Goal: Task Accomplishment & Management: Manage account settings

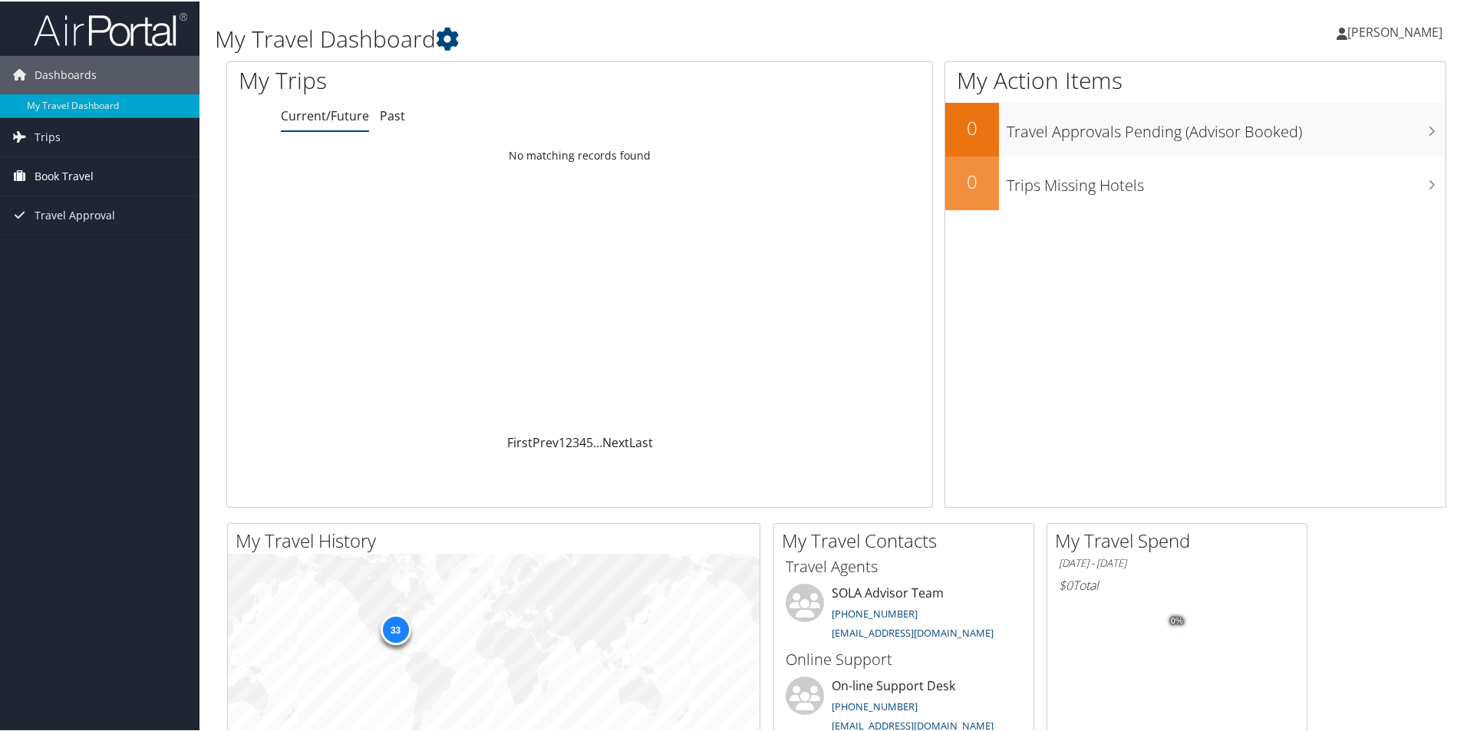
click at [77, 169] on span "Book Travel" at bounding box center [64, 175] width 59 height 38
click at [62, 223] on link "Book/Manage Online Trips" at bounding box center [100, 228] width 200 height 23
click at [70, 181] on span "Book Travel" at bounding box center [64, 175] width 59 height 38
click at [61, 226] on link "Book/Manage Online Trips" at bounding box center [100, 228] width 200 height 23
click at [1384, 43] on link "William Wainwright" at bounding box center [1397, 31] width 121 height 46
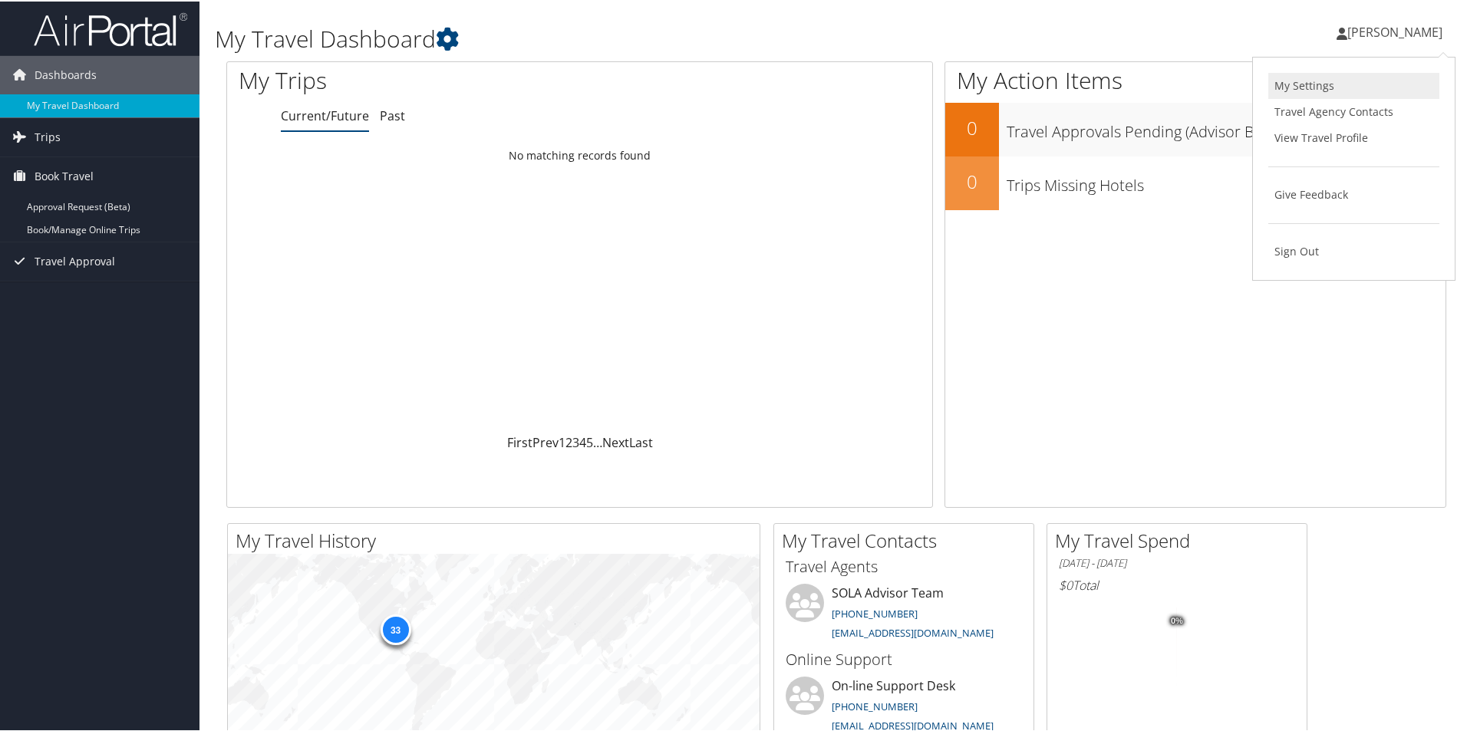
click at [1302, 80] on link "My Settings" at bounding box center [1354, 84] width 171 height 26
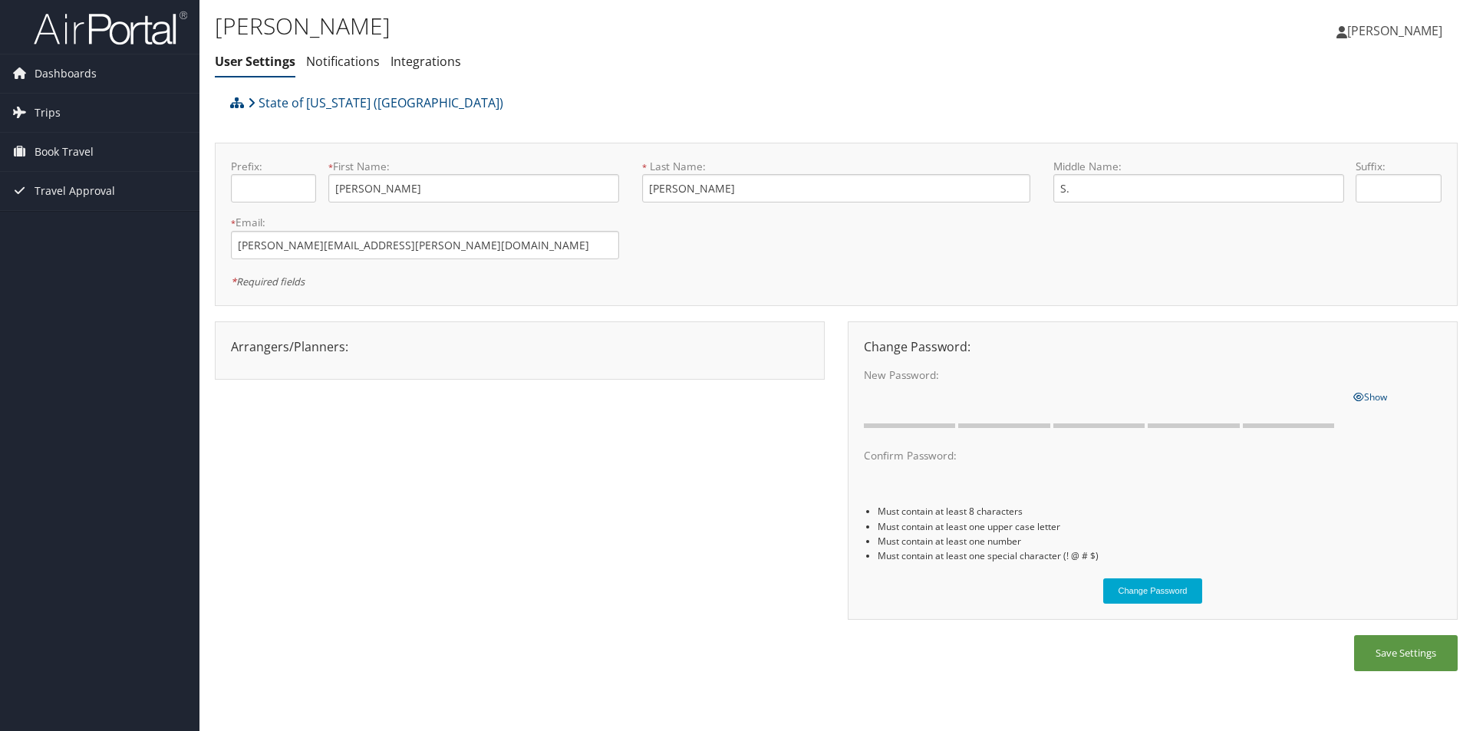
click at [1384, 31] on span "William Wainwright" at bounding box center [1395, 30] width 95 height 17
click at [1318, 132] on link "View Travel Profile" at bounding box center [1356, 137] width 171 height 26
click at [56, 69] on span "Dashboards" at bounding box center [66, 73] width 62 height 38
click at [116, 172] on link "Book Travel" at bounding box center [100, 175] width 200 height 38
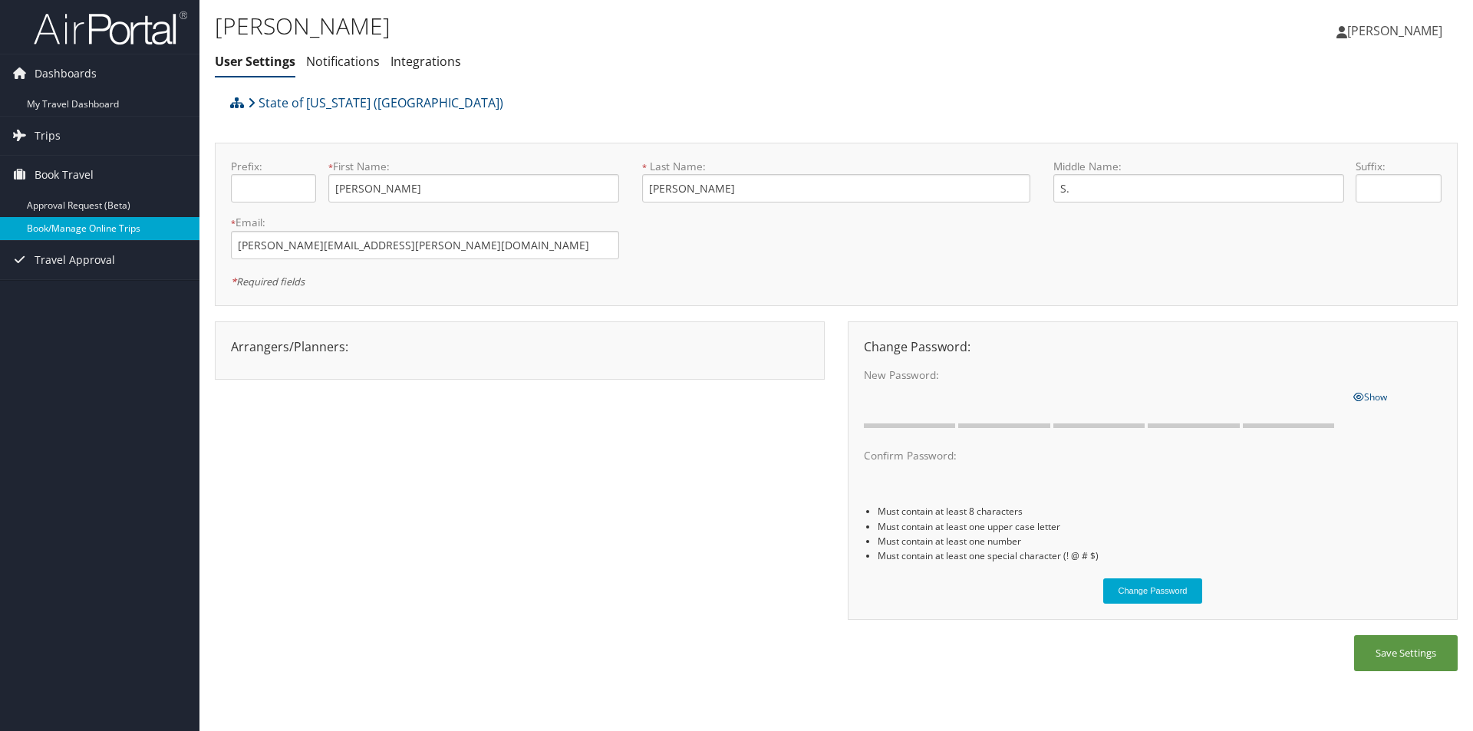
click at [78, 234] on link "Book/Manage Online Trips" at bounding box center [100, 228] width 200 height 23
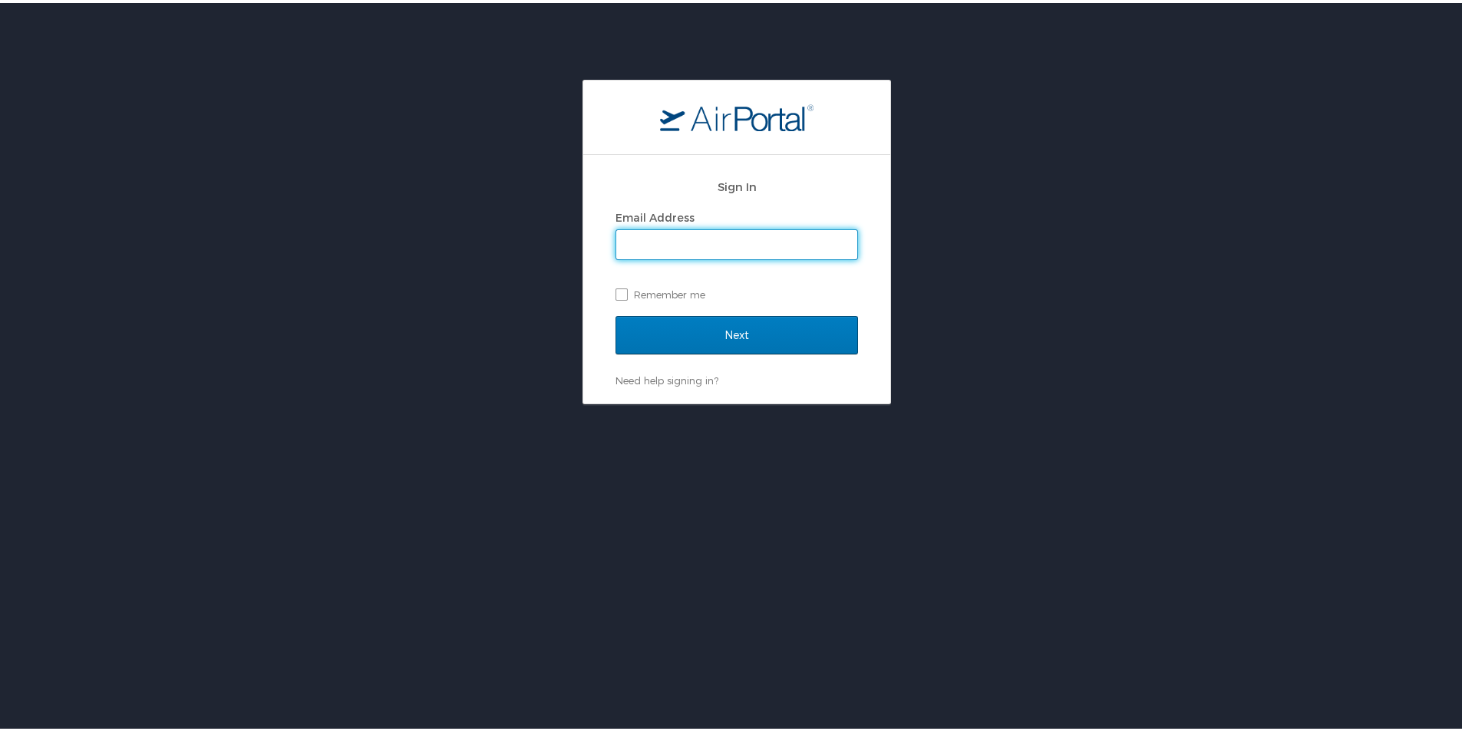
type input "[PERSON_NAME][EMAIL_ADDRESS][PERSON_NAME][DOMAIN_NAME]"
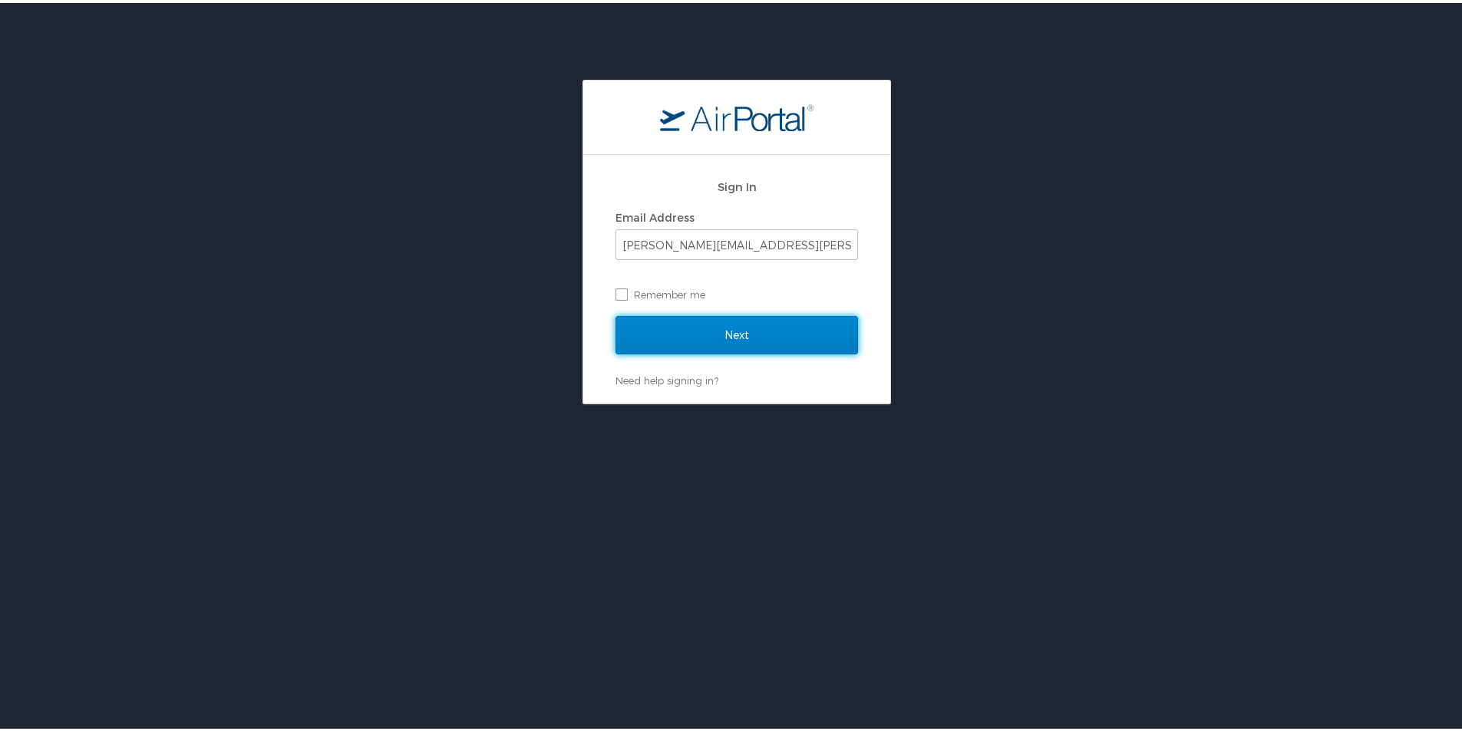
click at [751, 344] on input "Next" at bounding box center [736, 332] width 243 height 38
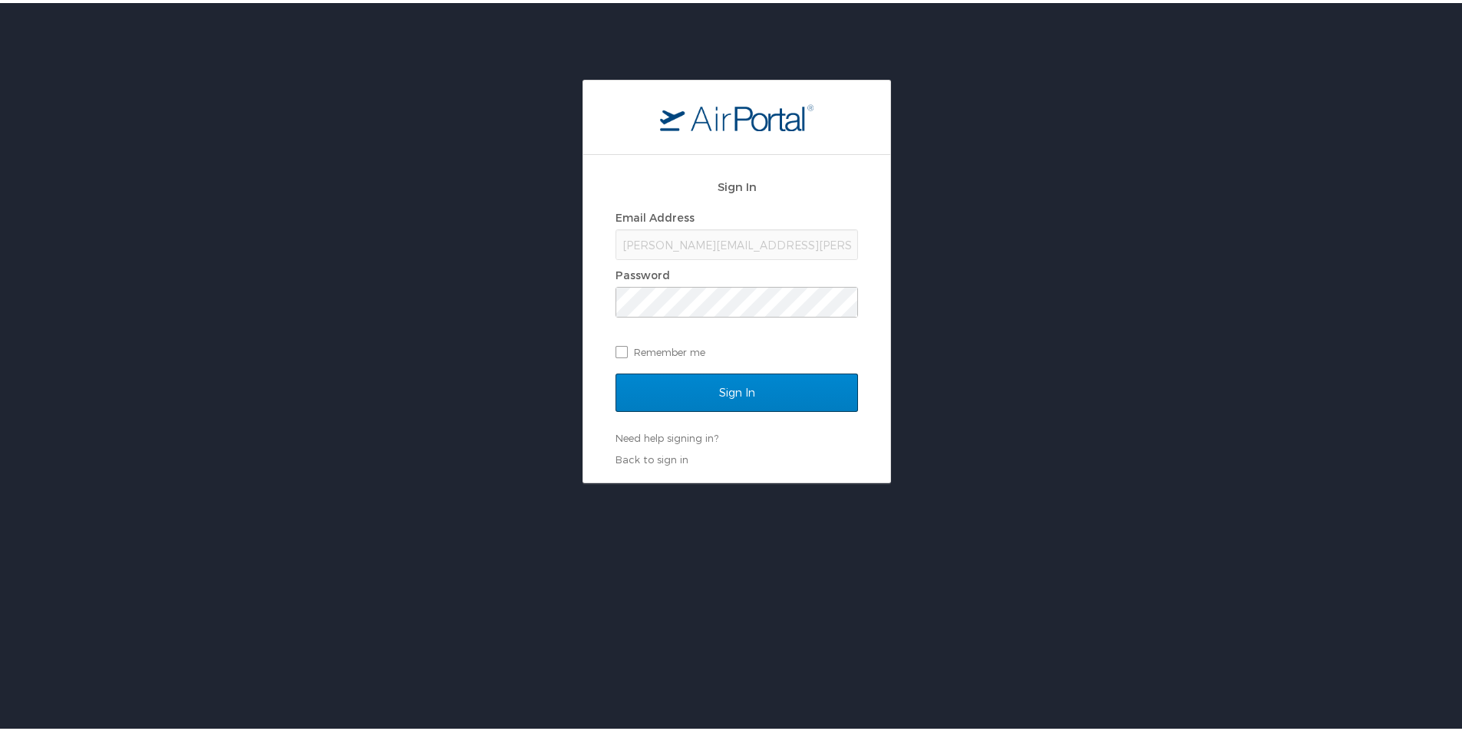
drag, startPoint x: 646, startPoint y: 419, endPoint x: 657, endPoint y: 404, distance: 18.7
click at [646, 421] on div "Sign In" at bounding box center [736, 400] width 243 height 58
click at [664, 397] on input "Sign In" at bounding box center [736, 390] width 243 height 38
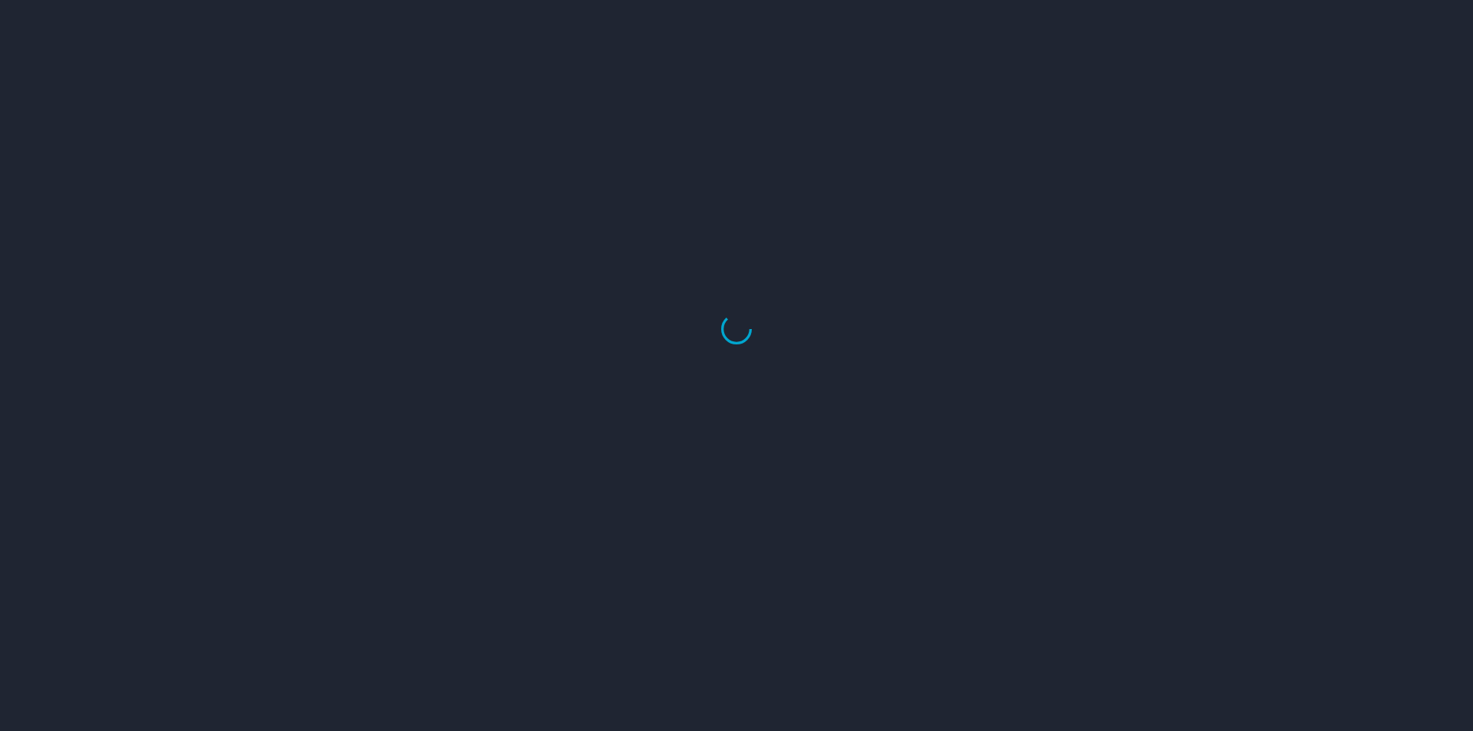
select select "US"
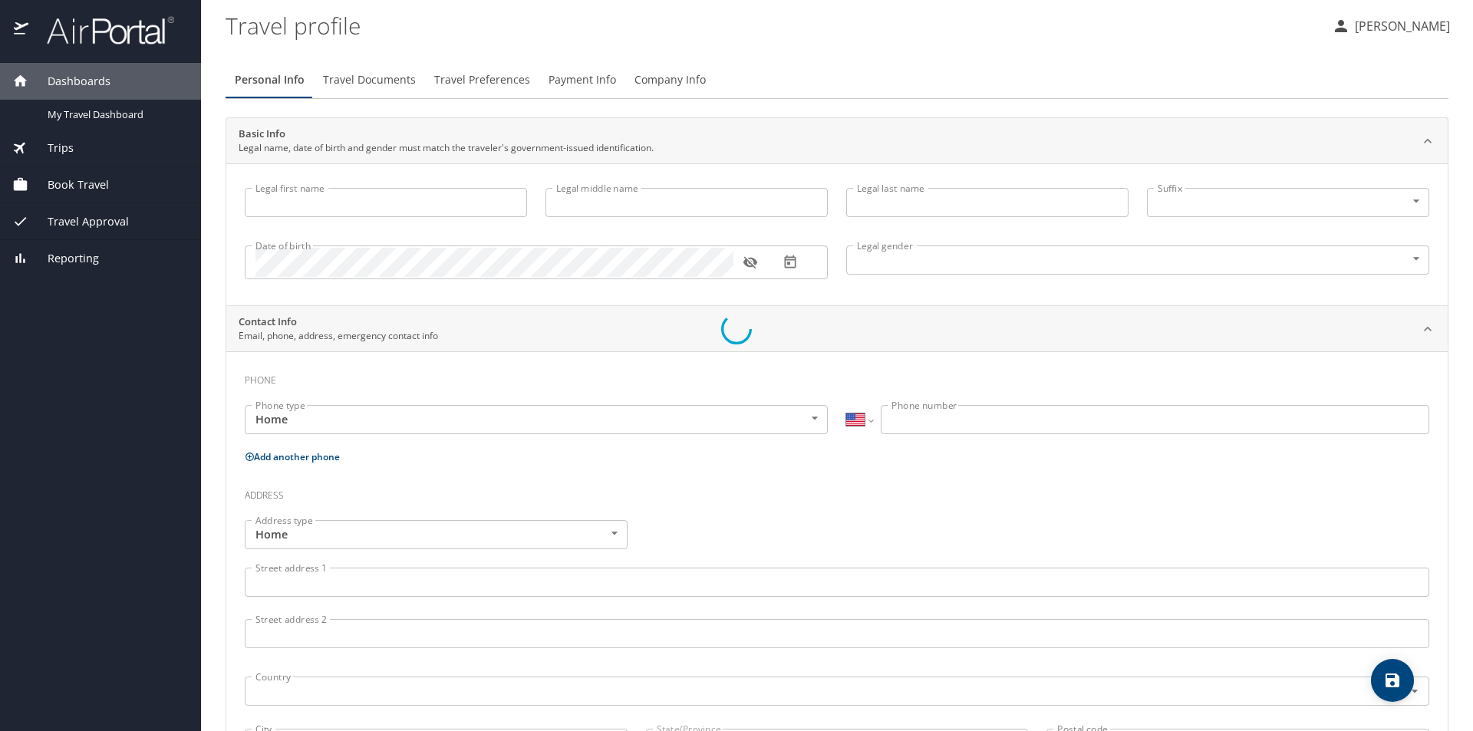
type input "William"
type input "S."
type input "Wainwright"
type input "Male"
type input "Misty"
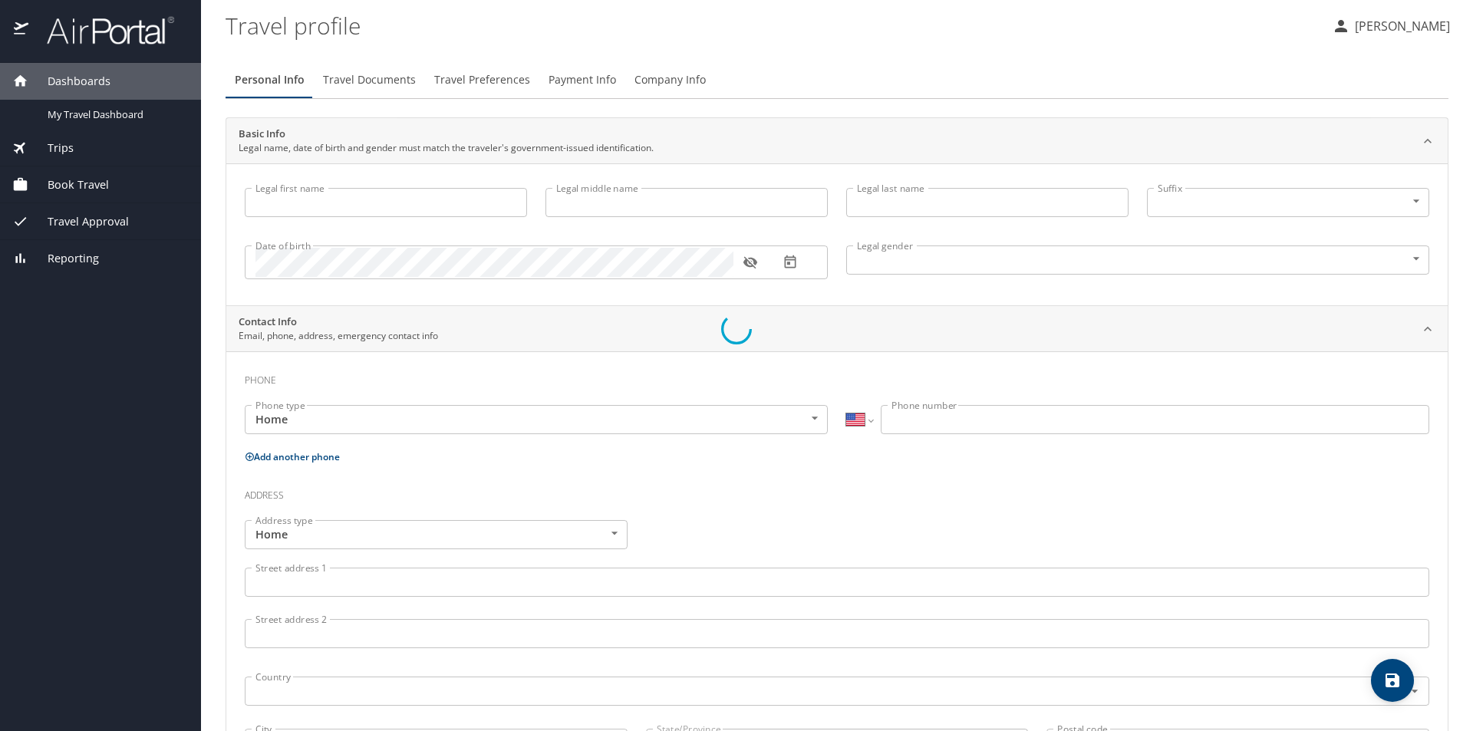
type input "Wainwright"
type input "(985) 264-0688"
select select "US"
select select "IR"
select select "US"
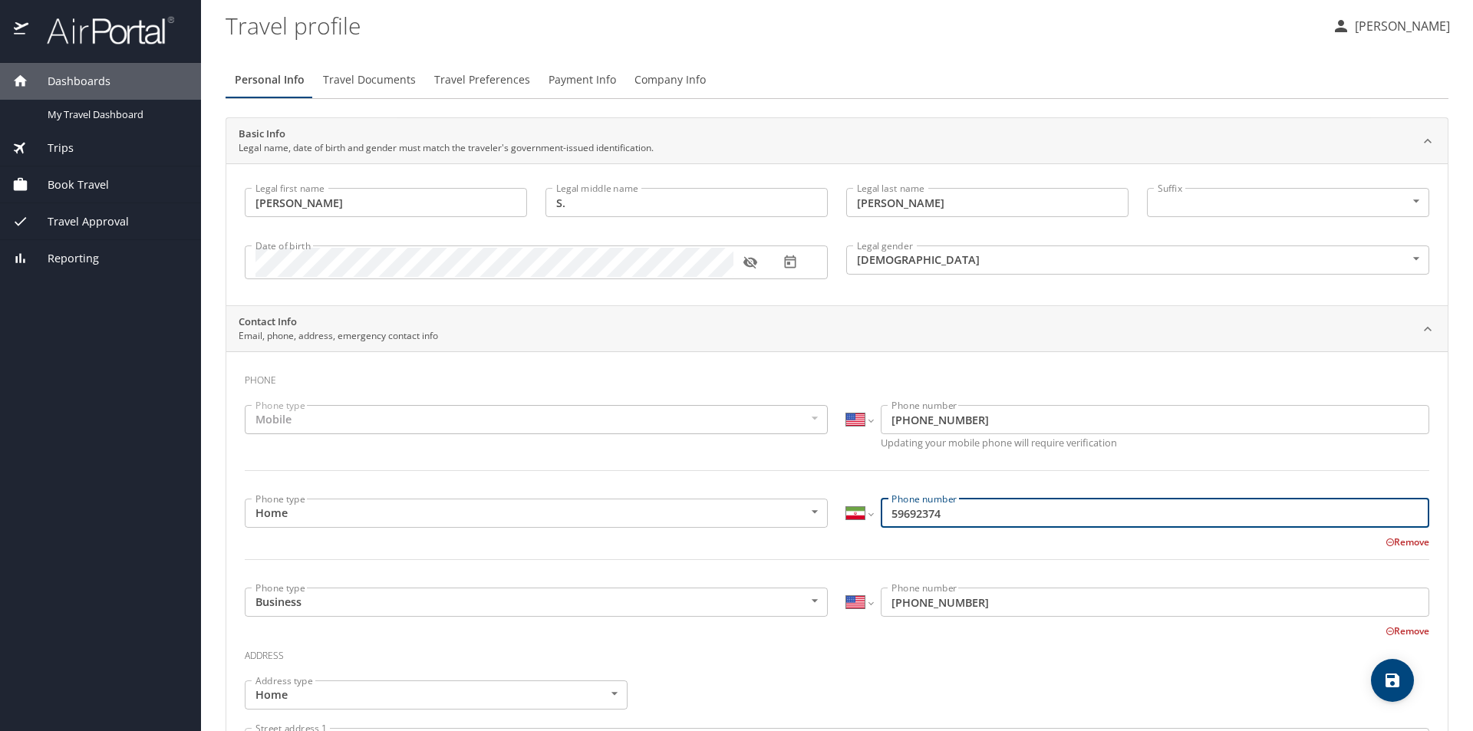
click at [978, 516] on input "59692374" at bounding box center [1155, 513] width 549 height 29
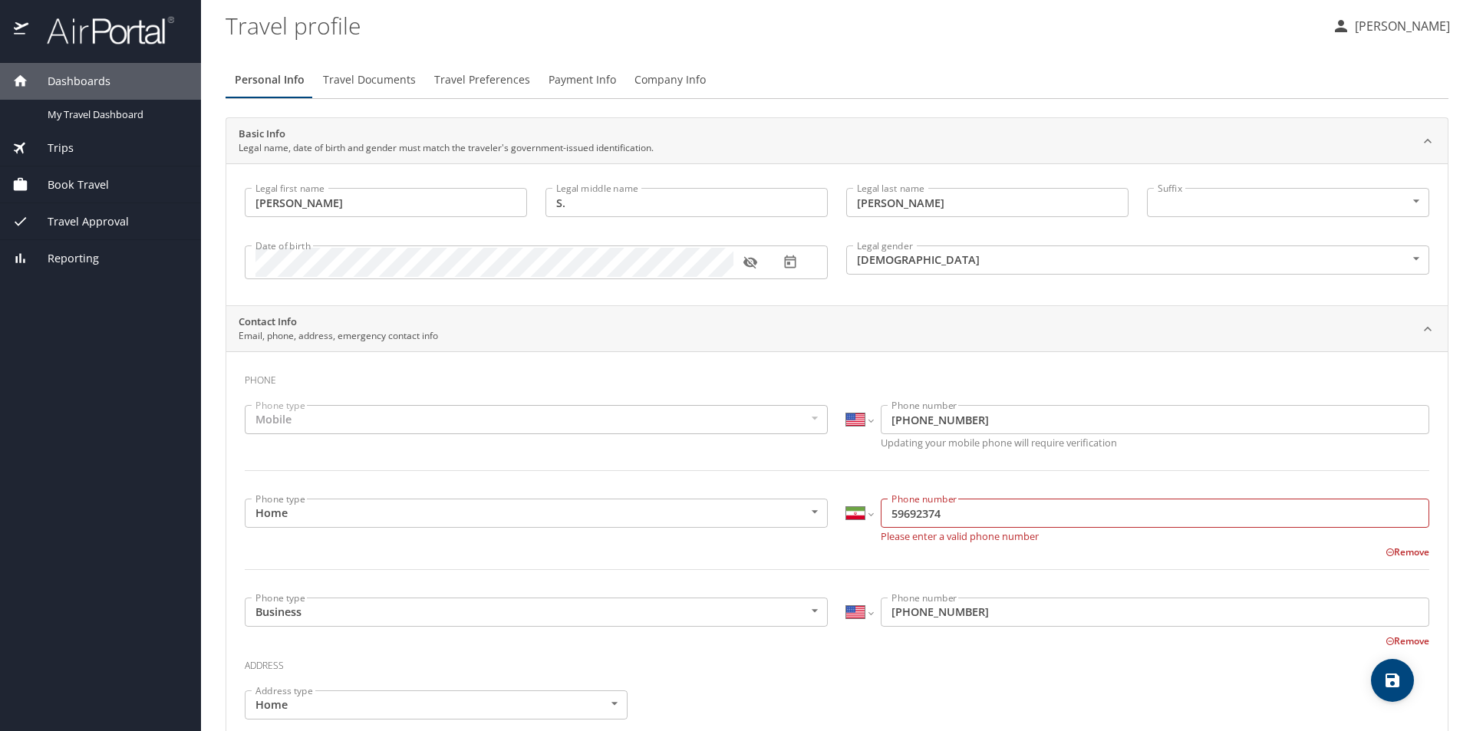
click at [1386, 542] on p "Remove" at bounding box center [1408, 551] width 44 height 18
click at [855, 514] on select "International Afghanistan Åland Islands Albania Algeria American Samoa Andorra …" at bounding box center [859, 513] width 26 height 29
select select "US"
click at [846, 499] on select "International Afghanistan Åland Islands Albania Algeria American Samoa Andorra …" at bounding box center [859, 513] width 26 height 29
type input "5"
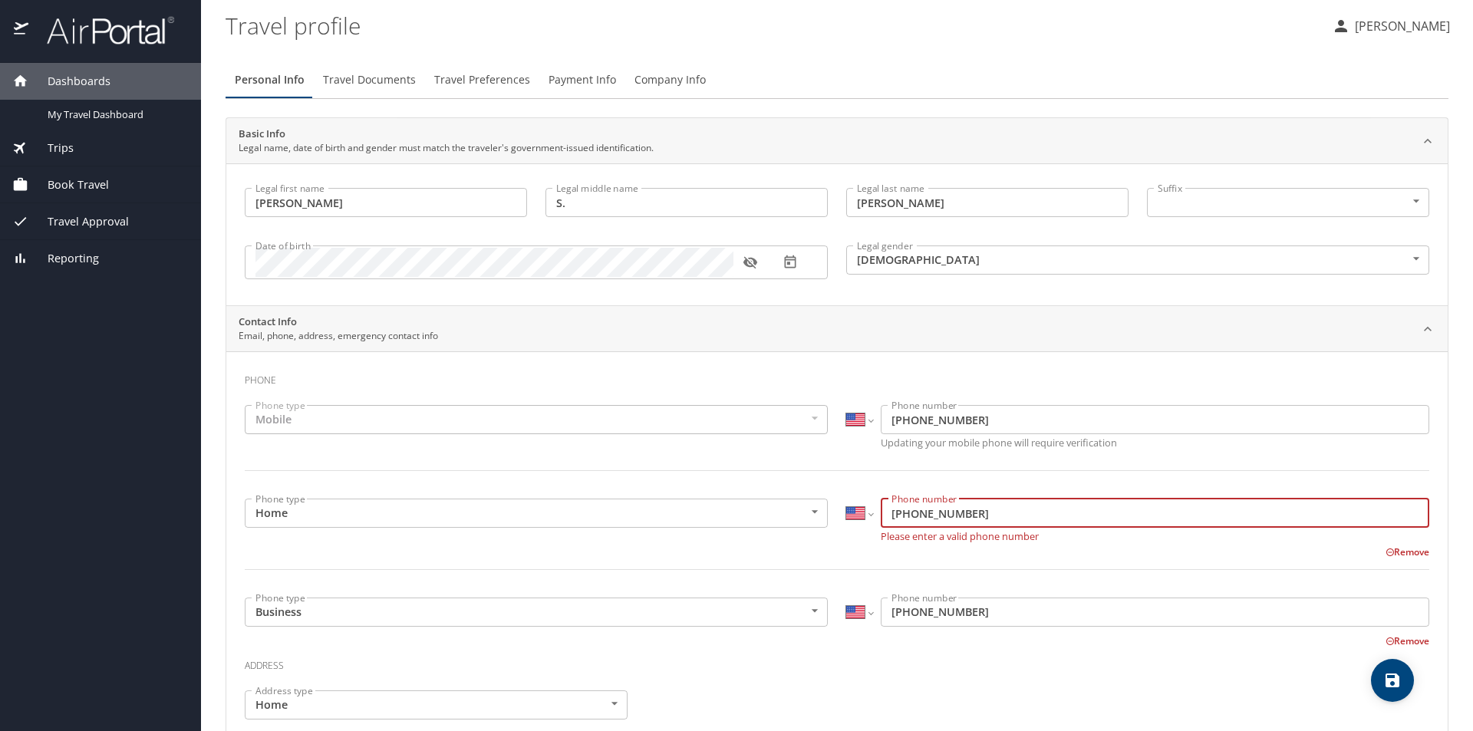
type input "(985) 969-2374"
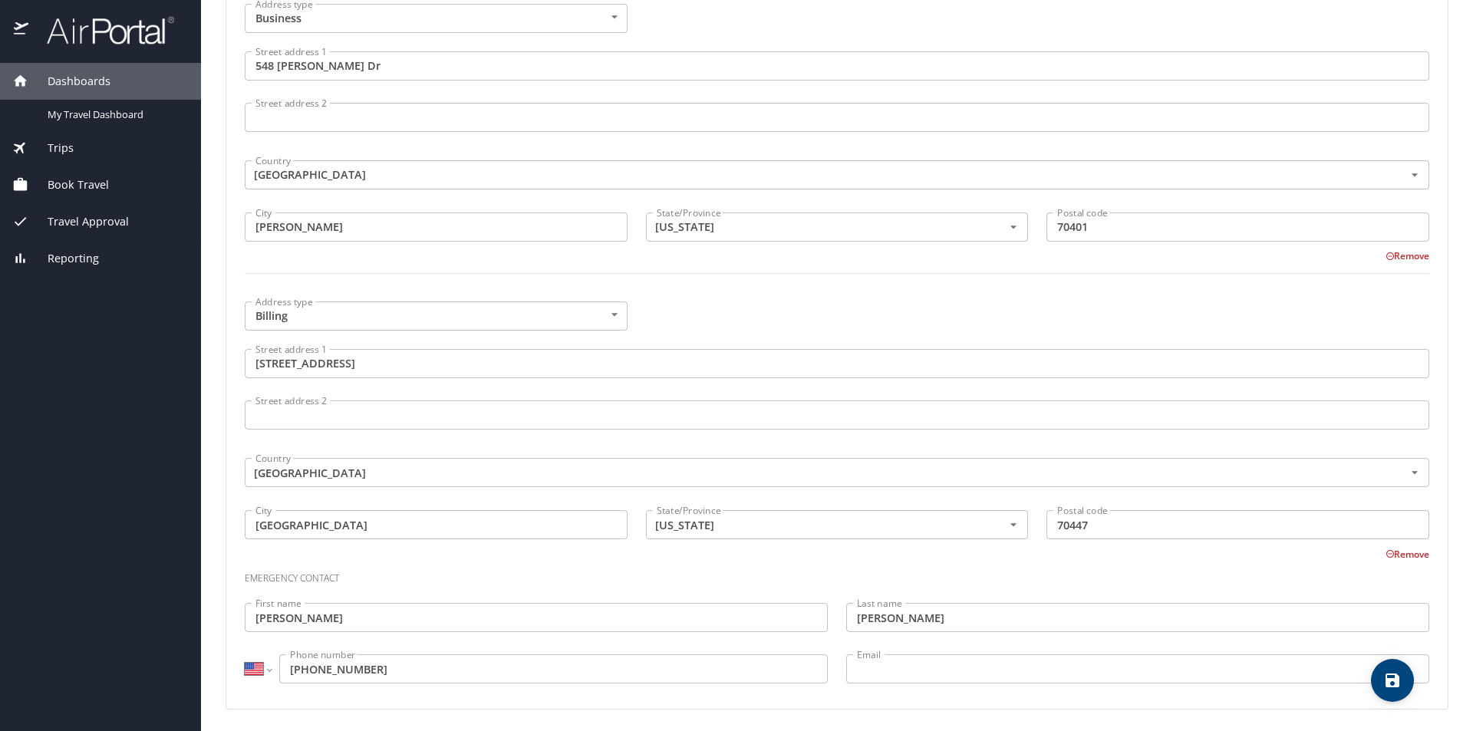
scroll to position [978, 0]
click at [1387, 678] on icon "save" at bounding box center [1393, 681] width 14 height 14
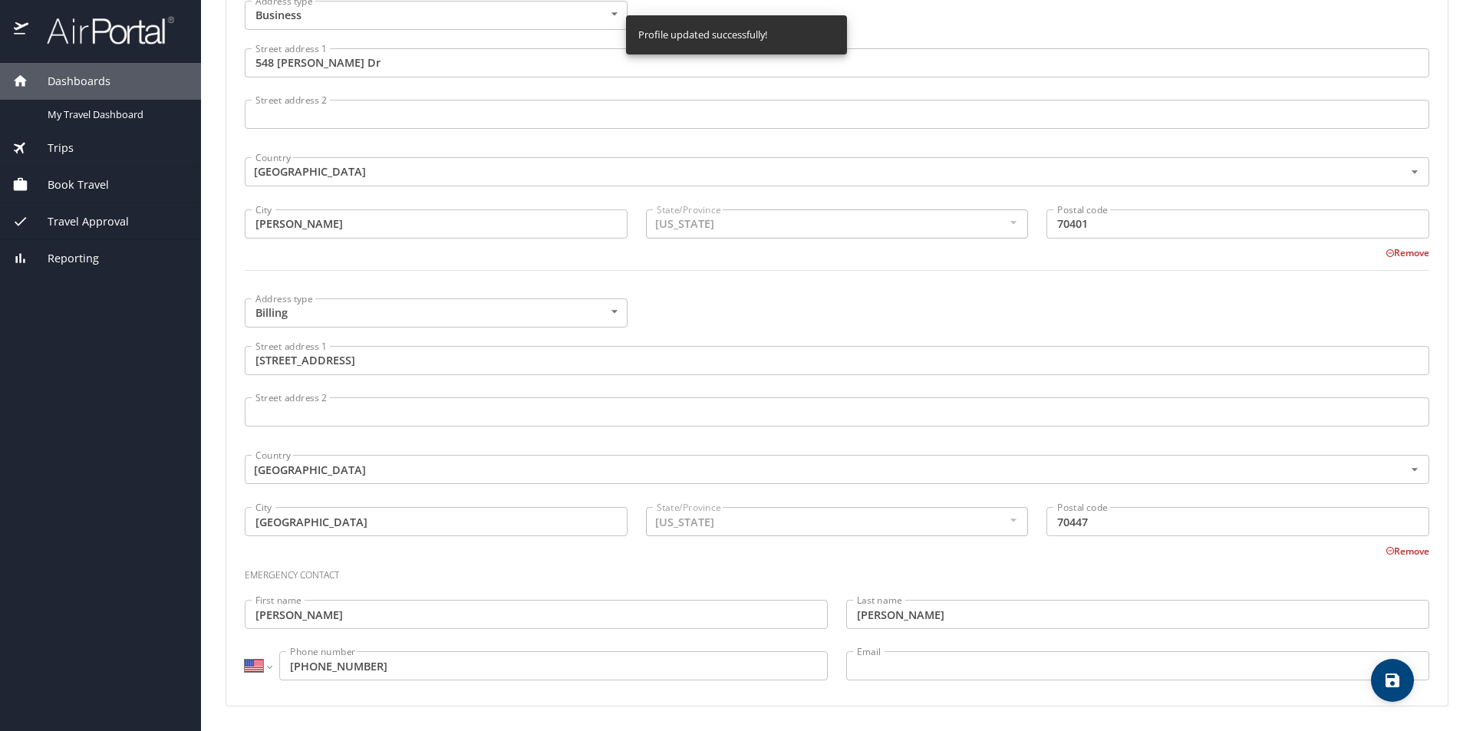
select select "US"
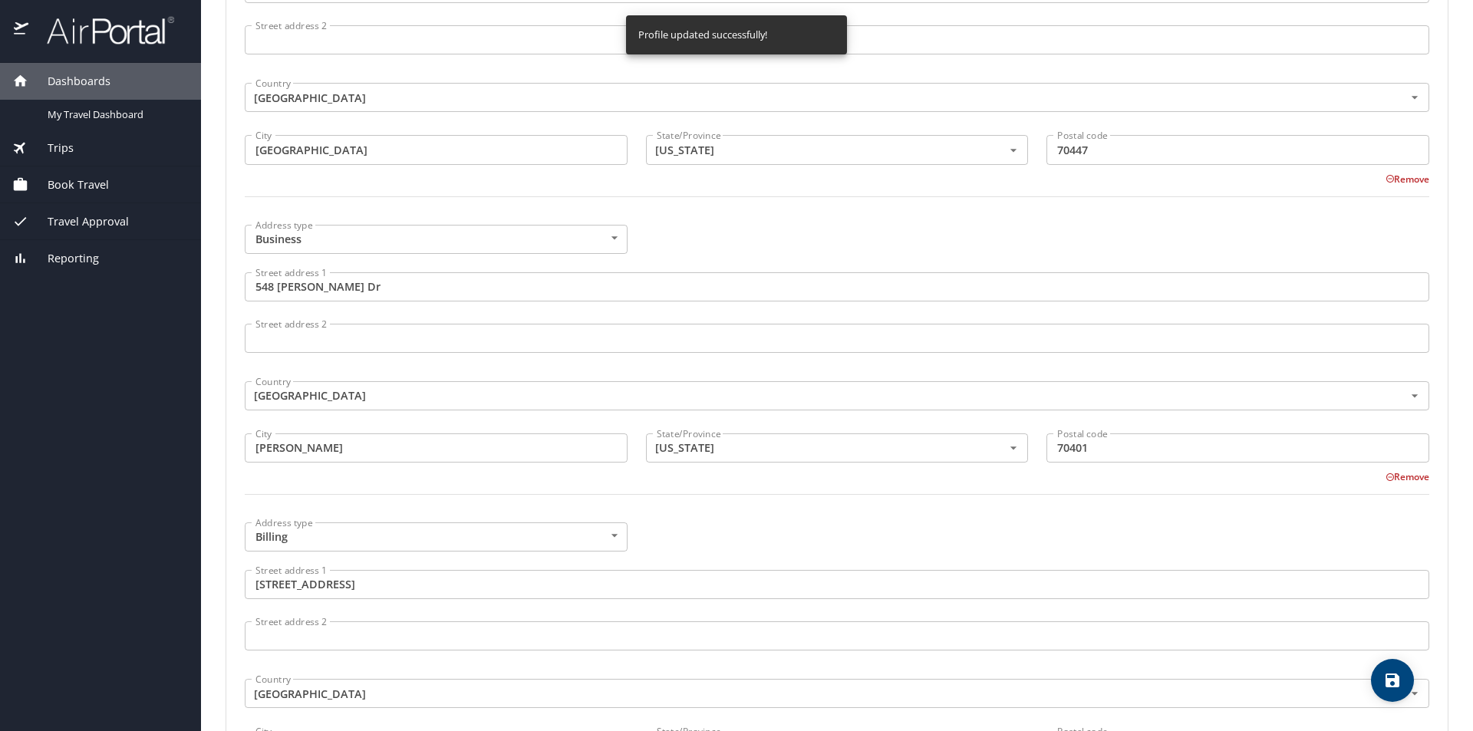
scroll to position [595, 0]
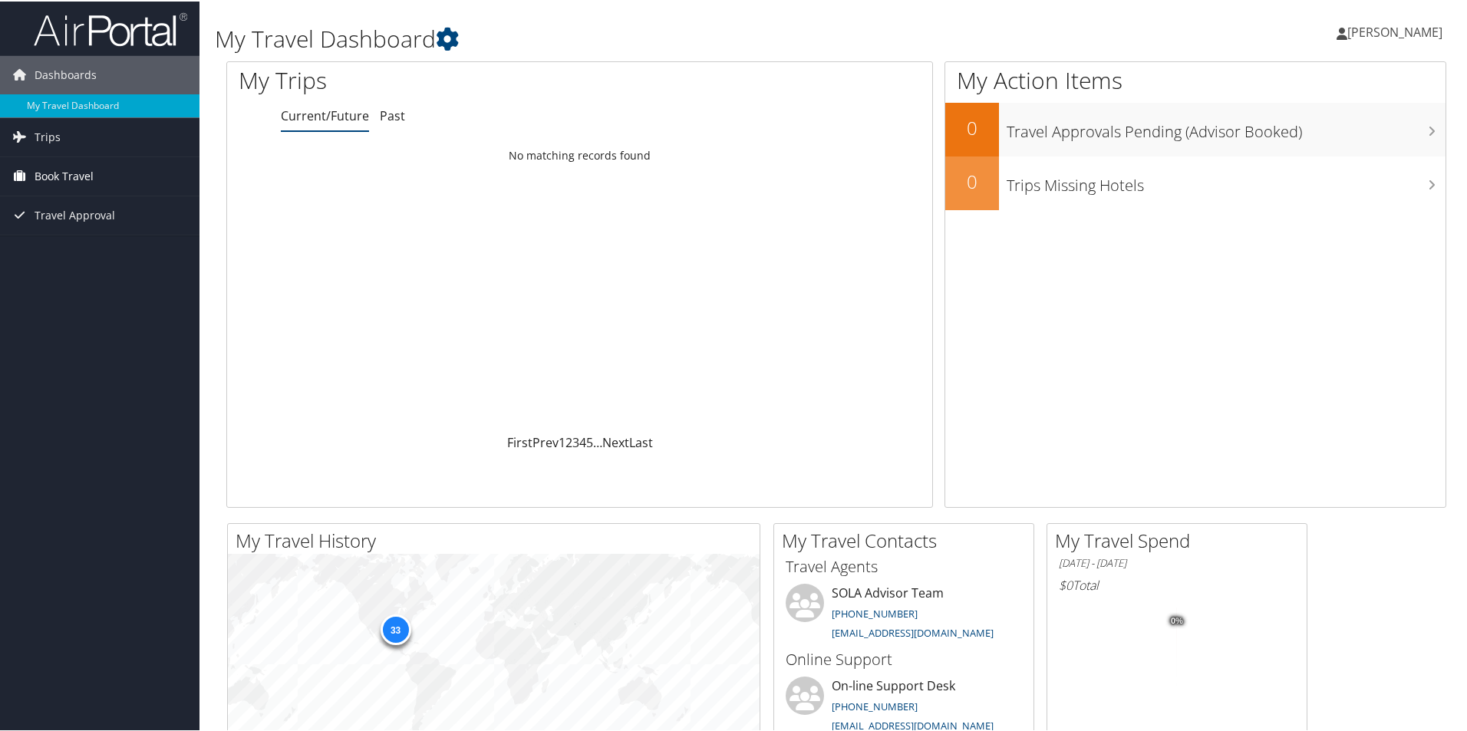
click at [87, 174] on span "Book Travel" at bounding box center [64, 175] width 59 height 38
click at [309, 120] on link "Current/Future" at bounding box center [325, 114] width 88 height 17
